Goal: Book appointment/travel/reservation

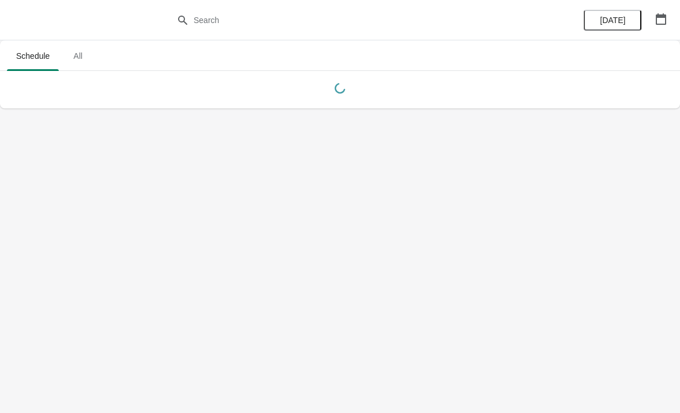
click at [90, 63] on span "All" at bounding box center [77, 56] width 29 height 21
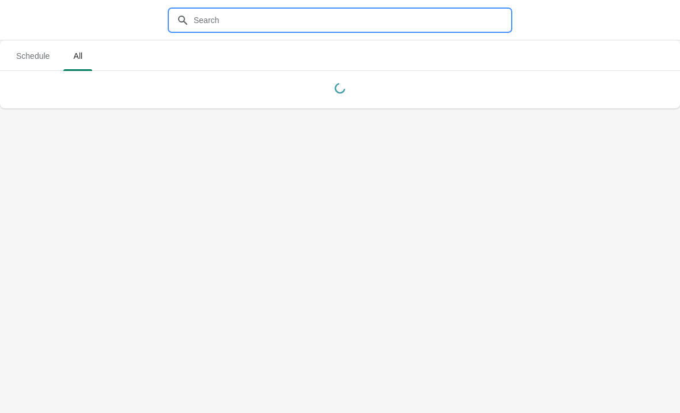
click at [304, 10] on input "text" at bounding box center [351, 20] width 317 height 21
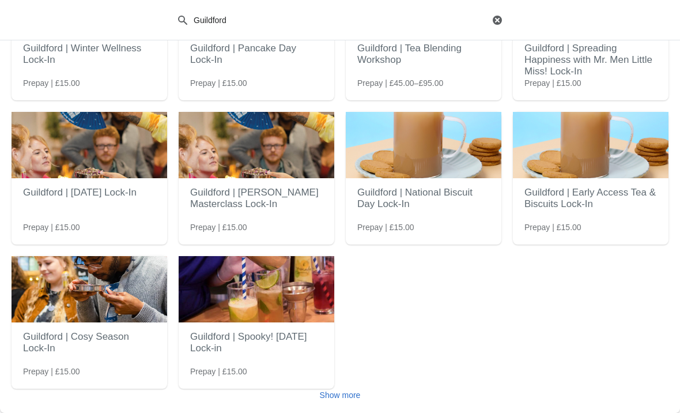
scroll to position [115, 0]
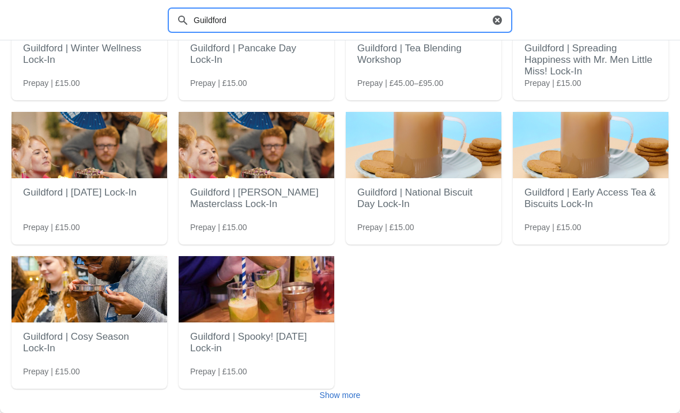
type input "Guildford"
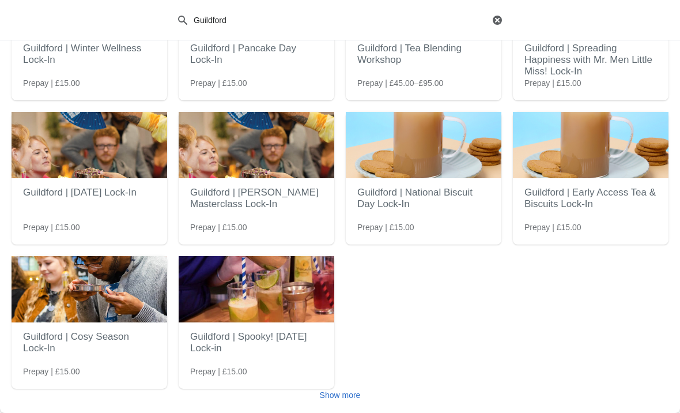
click at [351, 397] on span "Show more" at bounding box center [340, 394] width 41 height 9
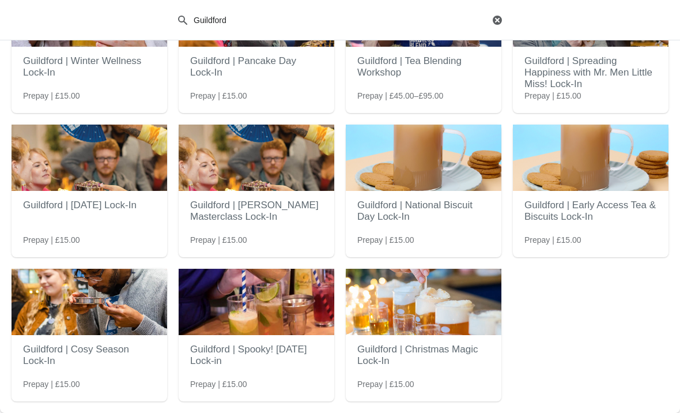
scroll to position [102, 0]
click at [278, 330] on img at bounding box center [257, 302] width 156 height 66
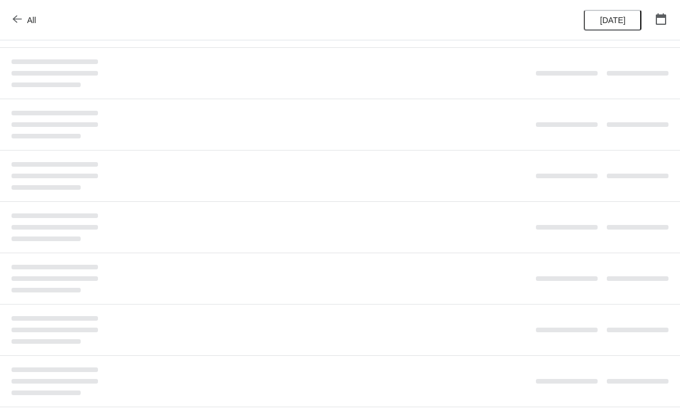
scroll to position [0, 0]
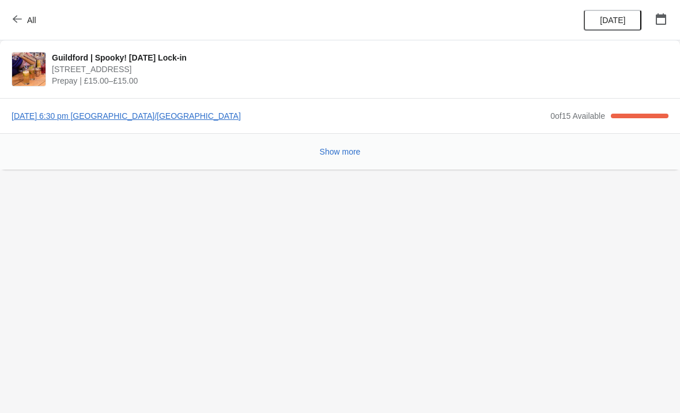
click at [17, 11] on button "All" at bounding box center [26, 20] width 40 height 21
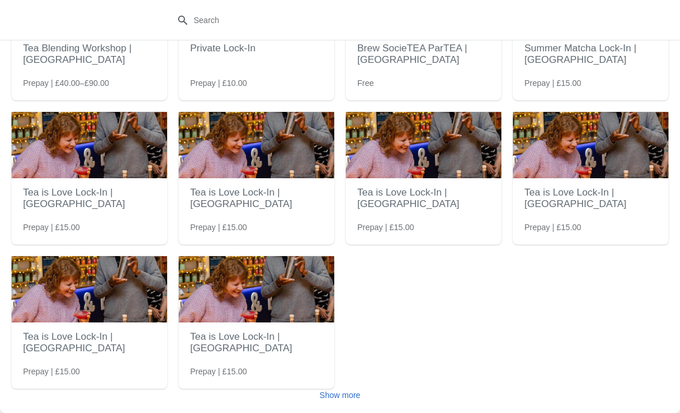
scroll to position [115, 0]
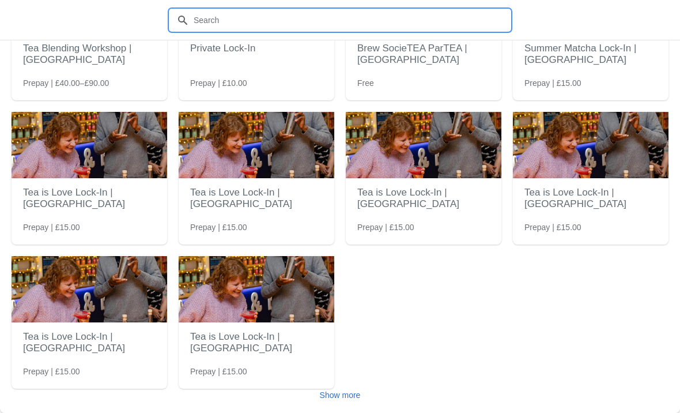
click at [385, 12] on input "text" at bounding box center [351, 20] width 317 height 21
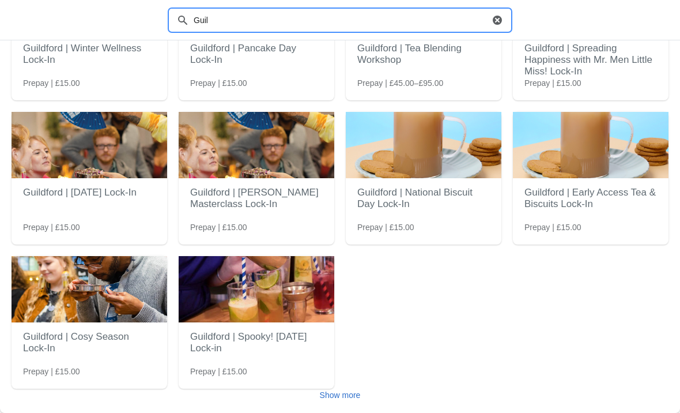
type input "Guil"
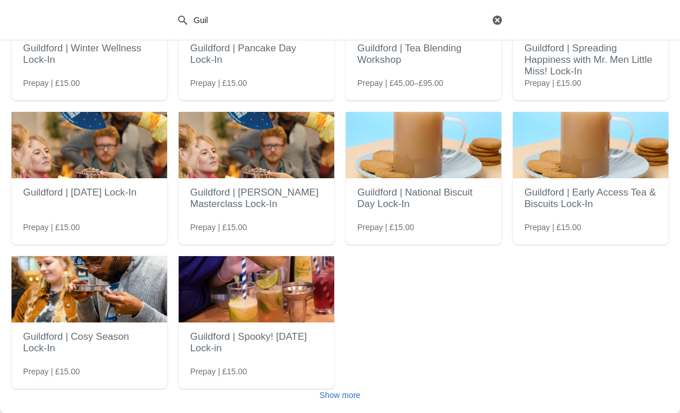
click at [340, 391] on span "Show more" at bounding box center [340, 394] width 41 height 9
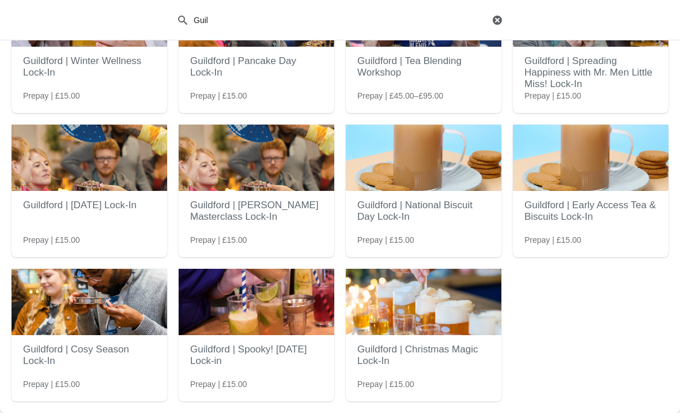
scroll to position [102, 0]
click at [461, 322] on img at bounding box center [424, 302] width 156 height 66
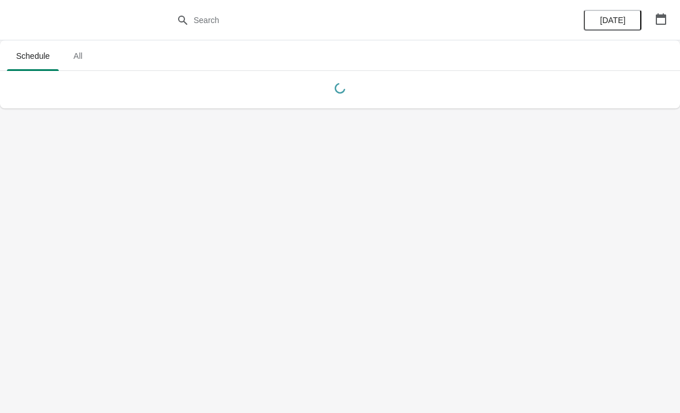
click at [92, 54] on span "All" at bounding box center [77, 56] width 29 height 21
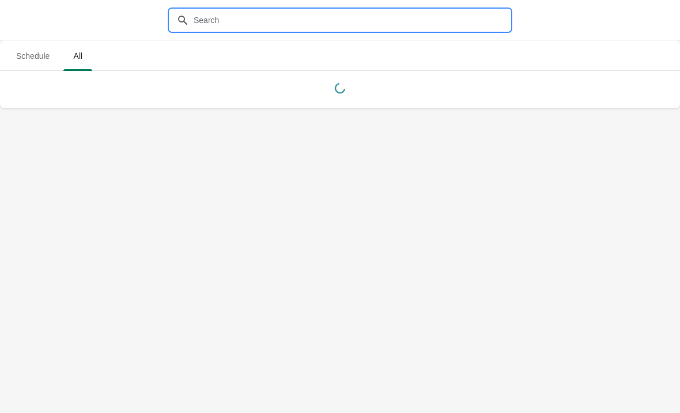
click at [262, 14] on input "text" at bounding box center [351, 20] width 317 height 21
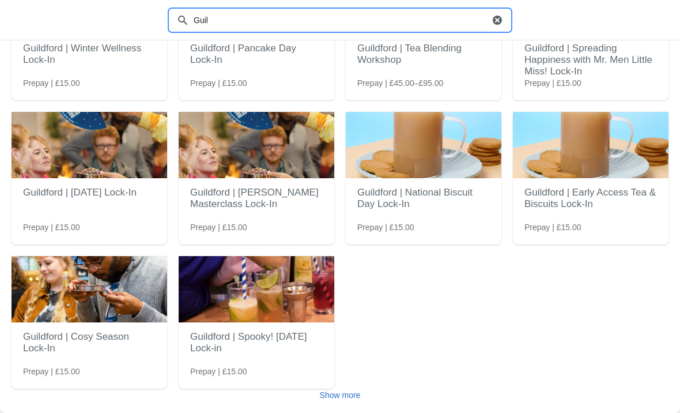
type input "Guil"
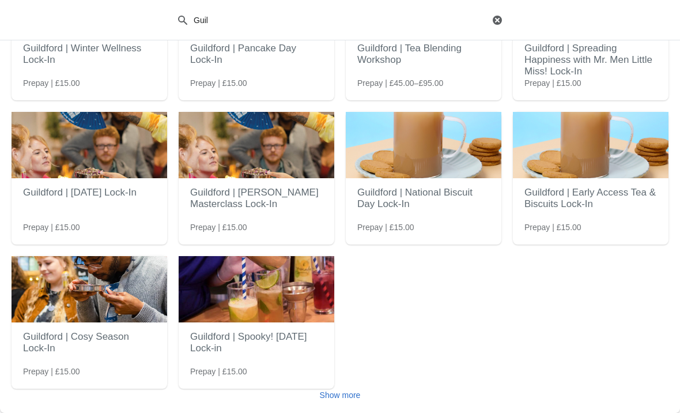
click at [346, 393] on span "Show more" at bounding box center [340, 394] width 41 height 9
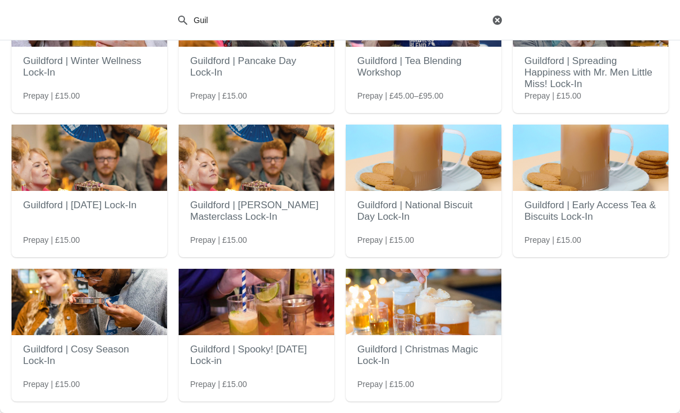
click at [462, 319] on img at bounding box center [424, 302] width 156 height 66
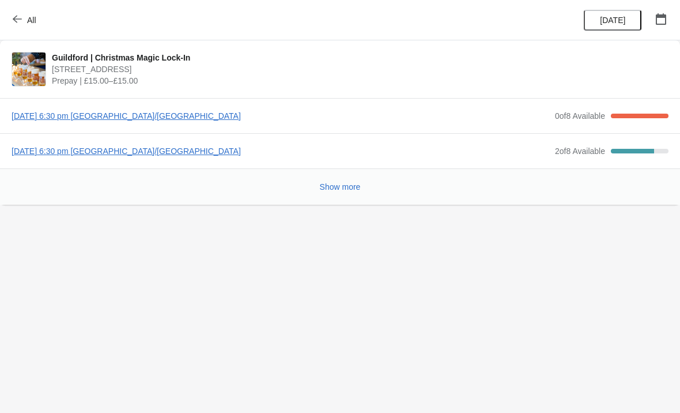
click at [192, 149] on span "[DATE] 6:30 pm [GEOGRAPHIC_DATA]/[GEOGRAPHIC_DATA]" at bounding box center [281, 151] width 538 height 12
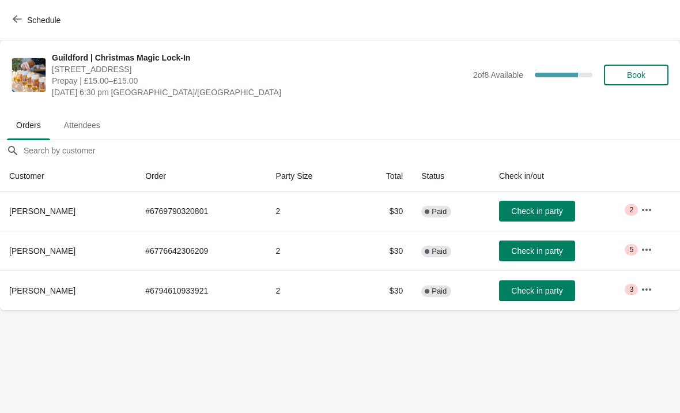
click at [648, 82] on button "Book" at bounding box center [636, 75] width 65 height 21
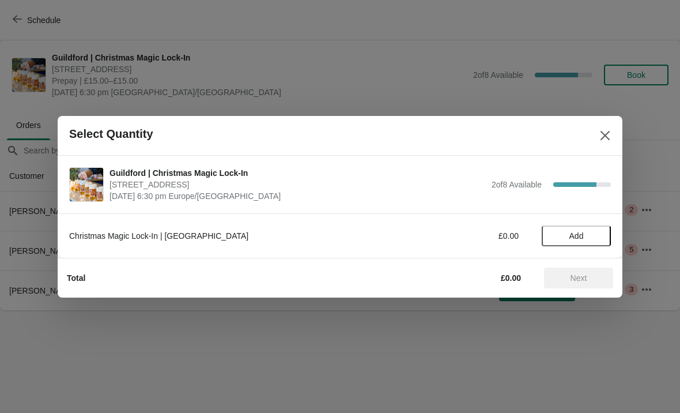
click at [591, 237] on span "Add" at bounding box center [576, 235] width 48 height 9
click at [608, 231] on div "1" at bounding box center [576, 235] width 69 height 12
click at [598, 236] on icon at bounding box center [596, 235] width 12 height 12
click at [588, 274] on span "Next" at bounding box center [578, 277] width 51 height 9
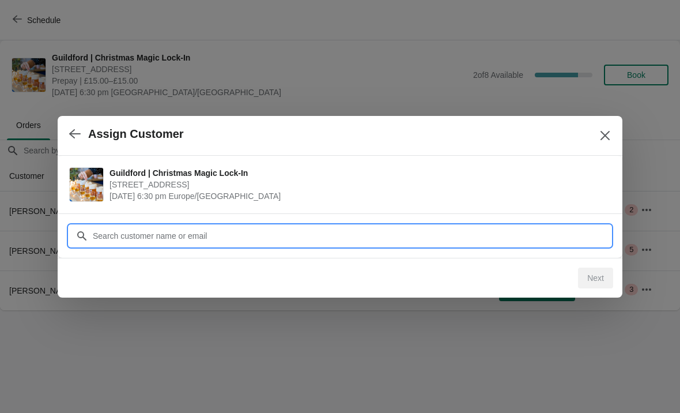
click at [265, 235] on input "Customer" at bounding box center [351, 235] width 519 height 21
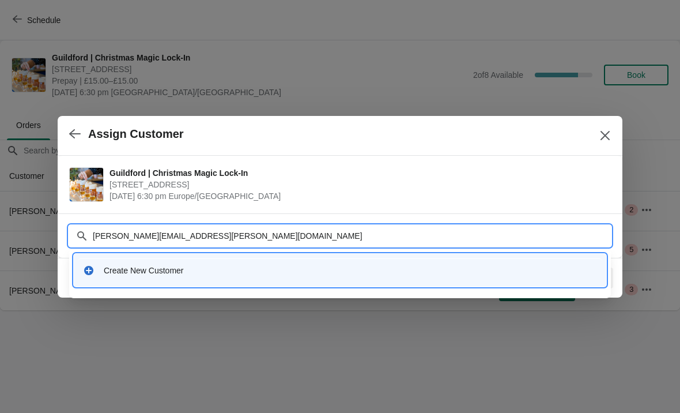
type input "Jessica.d.staniforth@gmail.com"
click at [175, 273] on div "Create New Customer" at bounding box center [350, 271] width 493 height 12
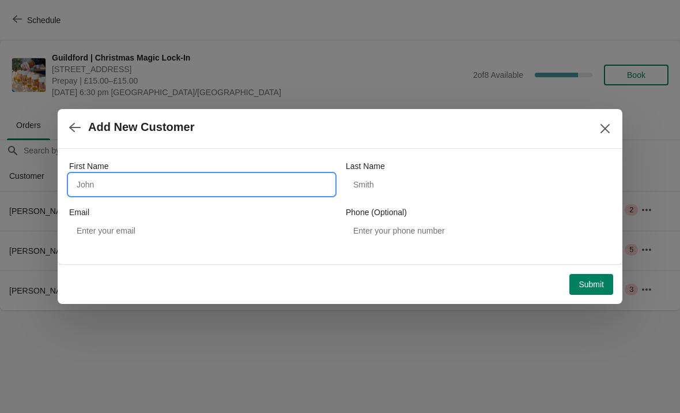
click at [205, 186] on input "First Name" at bounding box center [201, 184] width 265 height 21
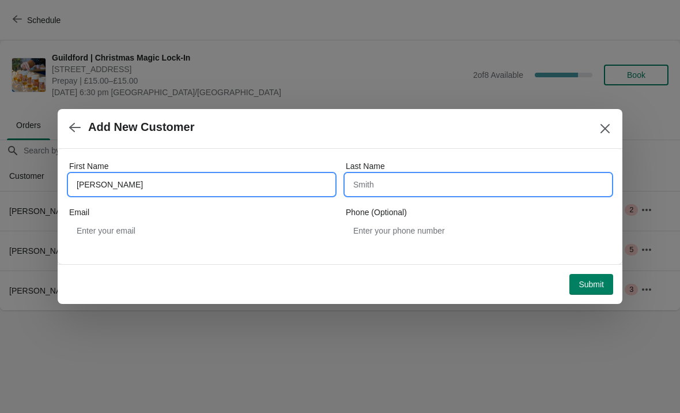
click at [452, 188] on input "Last Name" at bounding box center [478, 184] width 265 height 21
click at [125, 175] on input "Jessican" at bounding box center [201, 184] width 265 height 21
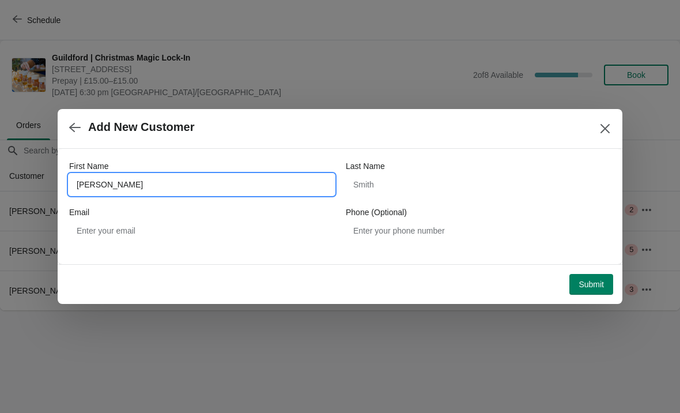
click at [119, 180] on input "Jessican" at bounding box center [201, 184] width 265 height 21
type input "Jessica"
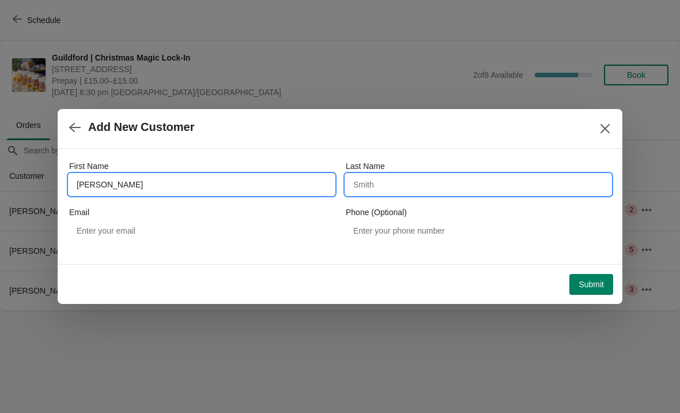
click at [461, 194] on input "Last Name" at bounding box center [478, 184] width 265 height 21
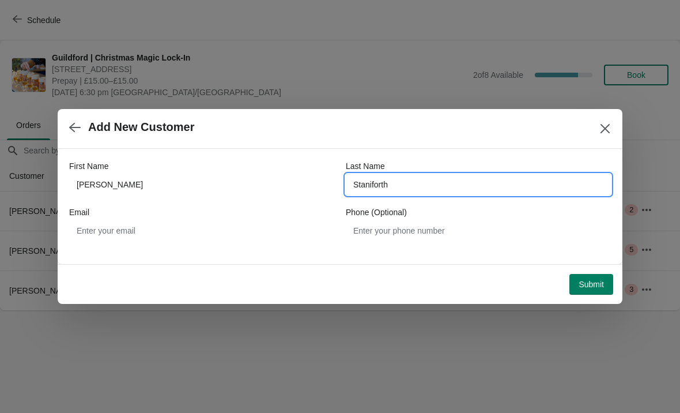
type input "Staniforth"
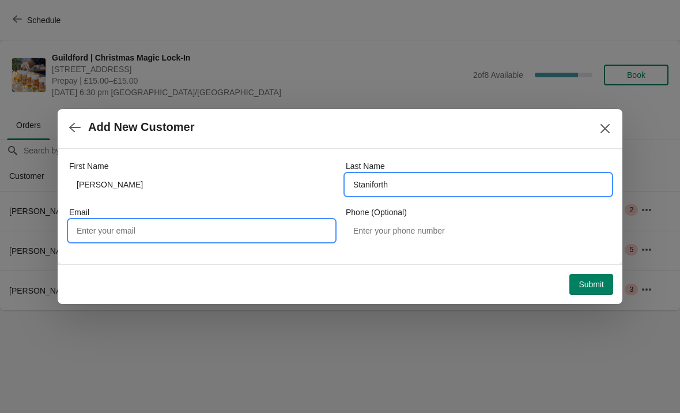
click at [225, 240] on input "Email" at bounding box center [201, 230] width 265 height 21
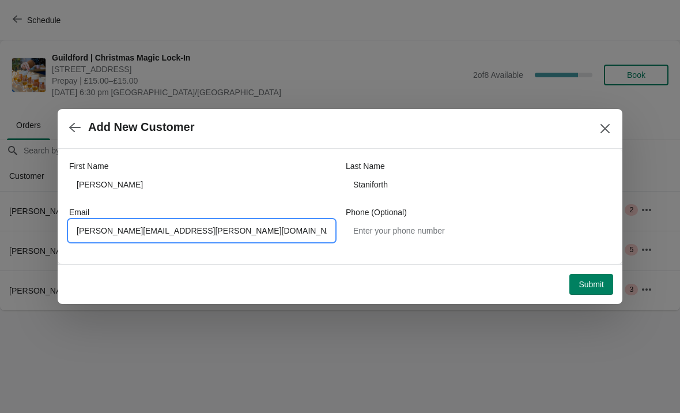
type input "Jessica.d.staniforth@gmail.com"
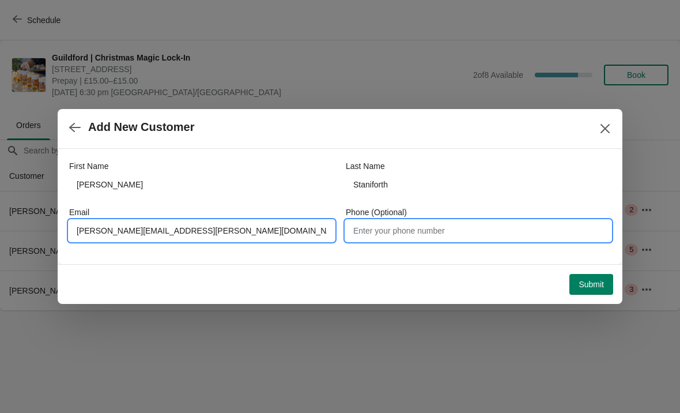
click at [460, 223] on input "Phone (Optional)" at bounding box center [478, 230] width 265 height 21
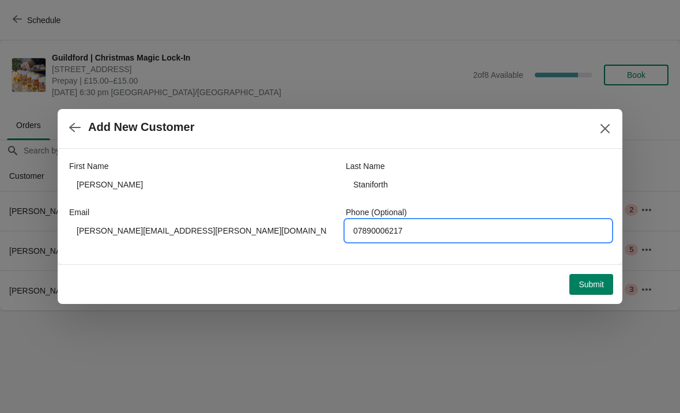
click at [369, 230] on input "07890006217" at bounding box center [478, 230] width 265 height 21
click at [384, 225] on input "07890006217" at bounding box center [478, 230] width 265 height 21
type input "07890006217"
click at [596, 277] on button "Submit" at bounding box center [591, 284] width 44 height 21
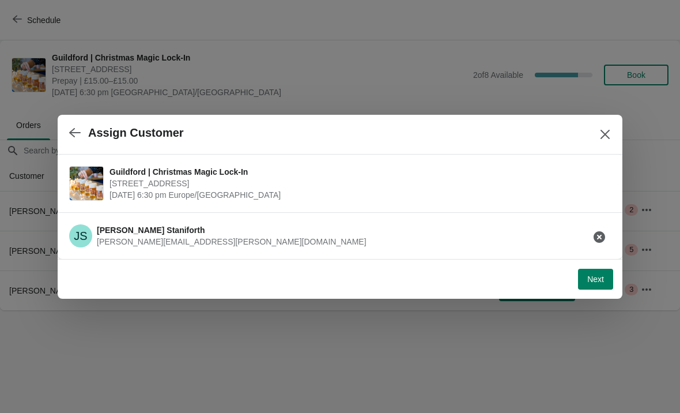
click at [595, 282] on span "Next" at bounding box center [595, 278] width 17 height 9
select select "No"
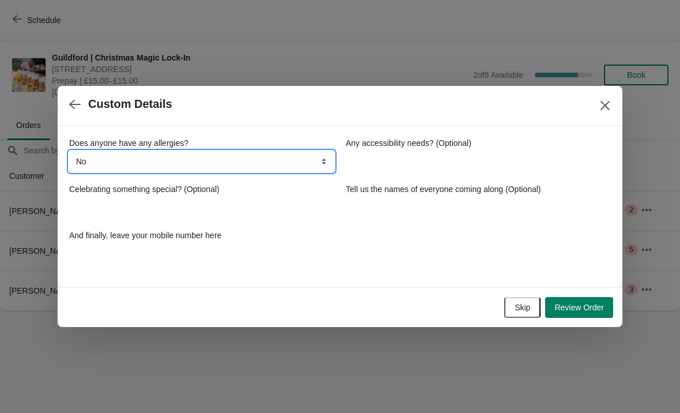
click at [269, 163] on select "No Yes, nuts Yes, wheat Yes, other" at bounding box center [201, 161] width 265 height 21
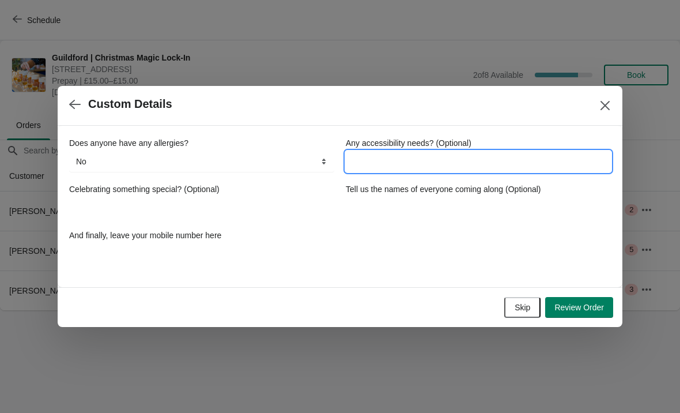
click at [427, 169] on input "Any accessibility needs? (Optional)" at bounding box center [478, 161] width 265 height 21
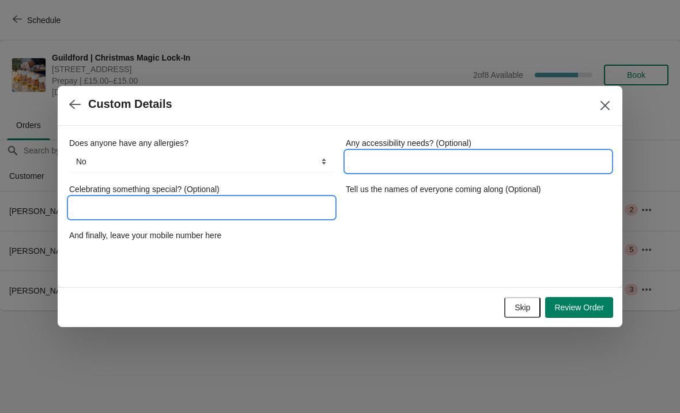
click at [270, 198] on input "Celebrating something special? (Optional)" at bounding box center [201, 207] width 265 height 21
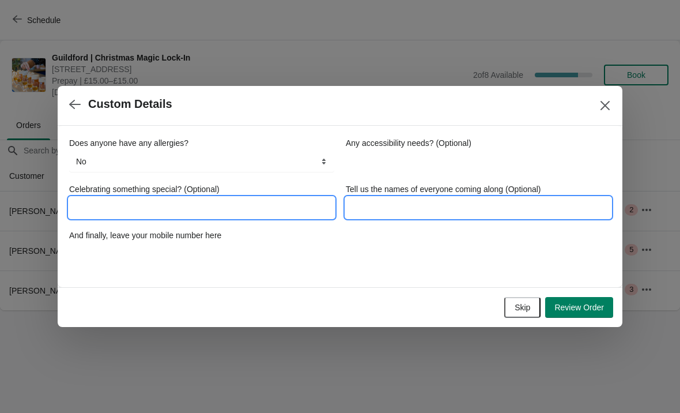
click at [449, 208] on input "Tell us the names of everyone coming along (Optional)" at bounding box center [478, 207] width 265 height 21
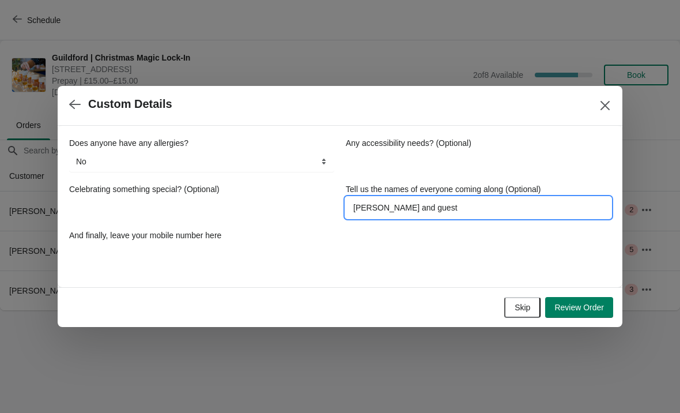
type input "Jessica and guest"
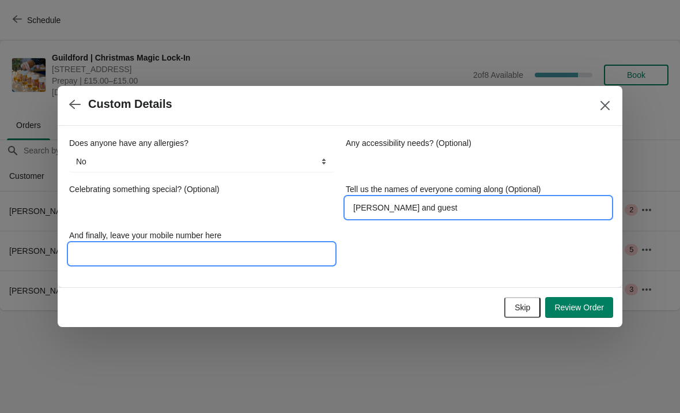
click at [112, 254] on input "And finally, leave your mobile number here" at bounding box center [201, 253] width 265 height 21
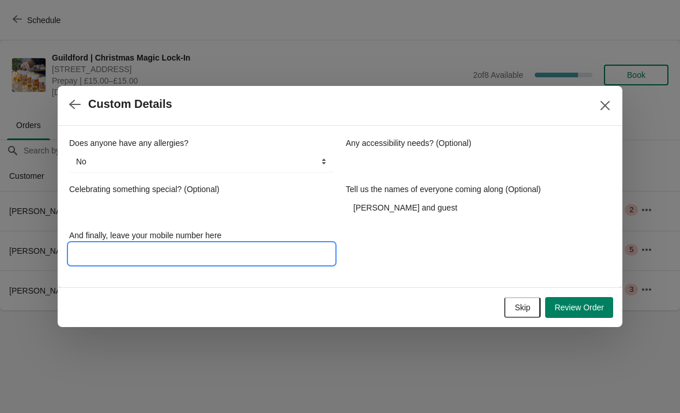
click at [103, 254] on input "And finally, leave your mobile number here" at bounding box center [201, 253] width 265 height 21
click at [112, 250] on input "And finally, leave your mobile number here" at bounding box center [201, 253] width 265 height 21
click at [105, 252] on input "And finally, leave your mobile number here" at bounding box center [201, 253] width 265 height 21
click at [90, 250] on input "And finally, leave your mobile number here" at bounding box center [201, 253] width 265 height 21
paste input "07890006217"
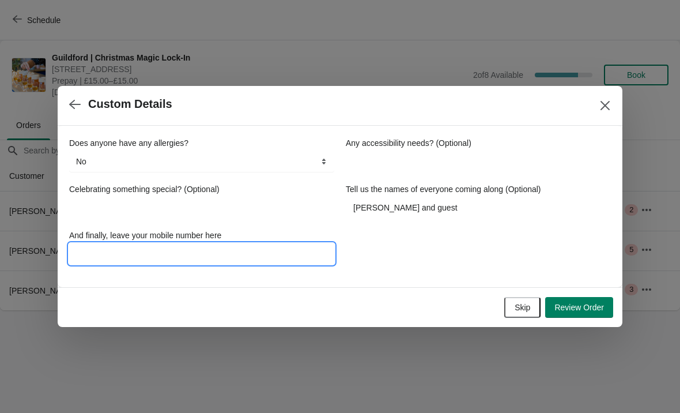
type input "07890006217"
click at [587, 303] on span "Review Order" at bounding box center [579, 307] width 50 height 9
